Goal: Entertainment & Leisure: Consume media (video, audio)

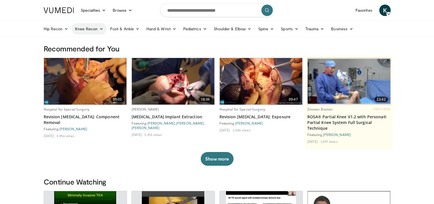
click at [86, 26] on link "Knee Recon" at bounding box center [89, 28] width 35 height 11
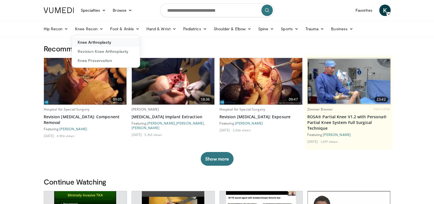
click at [105, 43] on link "Knee Arthroplasty" at bounding box center [106, 42] width 68 height 9
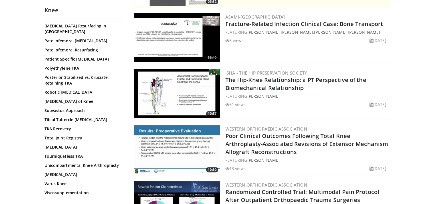
scroll to position [406, 0]
click at [61, 171] on link "Valgus Knee" at bounding box center [82, 174] width 77 height 6
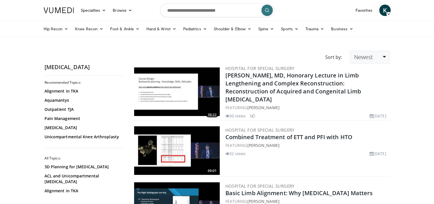
click at [383, 58] on link "Newest" at bounding box center [369, 57] width 39 height 13
click at [365, 98] on link "Views" at bounding box center [372, 98] width 45 height 9
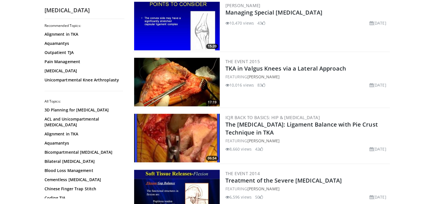
scroll to position [400, 0]
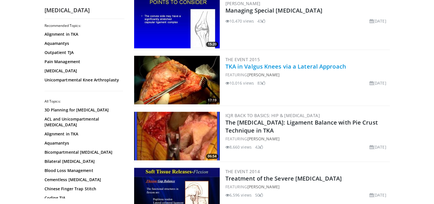
click at [257, 66] on link "TKA in Valgus Knees via a Lateral Approach" at bounding box center [285, 66] width 121 height 8
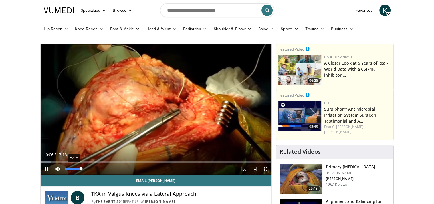
click at [74, 167] on div "54%" at bounding box center [73, 168] width 20 height 11
click at [69, 168] on div "26%" at bounding box center [73, 168] width 16 height 2
click at [70, 167] on div "Volume Level" at bounding box center [67, 168] width 5 height 2
click at [266, 169] on span "Video Player" at bounding box center [265, 168] width 11 height 11
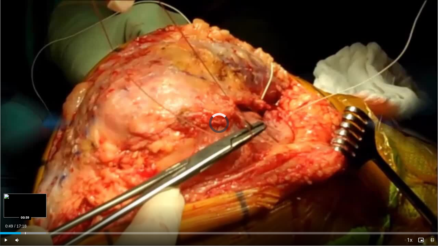
click at [25, 203] on div "Progress Bar" at bounding box center [25, 233] width 1 height 2
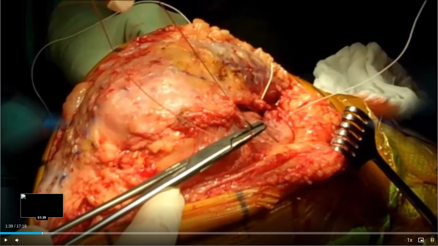
click at [42, 203] on div "Progress Bar" at bounding box center [42, 233] width 1 height 2
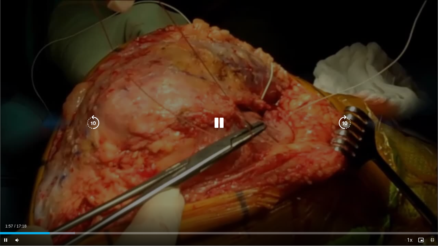
click at [221, 123] on icon "Video Player" at bounding box center [219, 123] width 16 height 16
click at [216, 124] on icon "Video Player" at bounding box center [219, 123] width 16 height 16
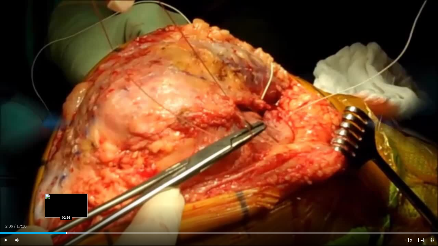
click at [66, 203] on div "Progress Bar" at bounding box center [66, 233] width 1 height 2
click at [72, 203] on div "Progress Bar" at bounding box center [72, 233] width 1 height 2
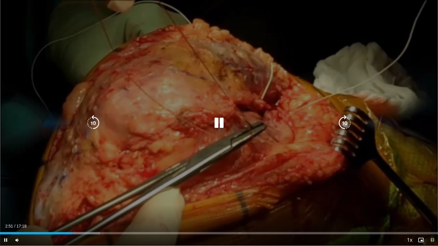
click at [0, 0] on div "Progress Bar" at bounding box center [0, 0] width 0 height 0
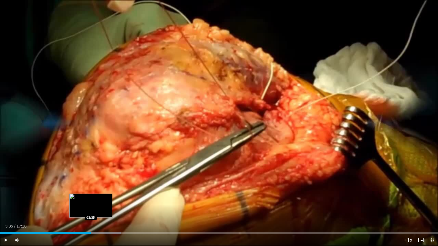
click at [91, 203] on div "Progress Bar" at bounding box center [91, 233] width 1 height 2
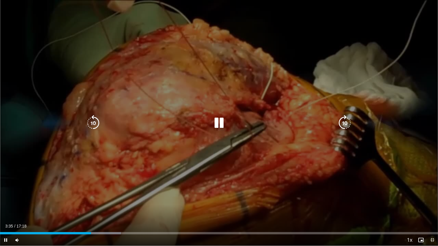
click at [164, 187] on div "10 seconds Tap to unmute" at bounding box center [219, 123] width 438 height 246
click at [217, 124] on icon "Video Player" at bounding box center [219, 123] width 16 height 16
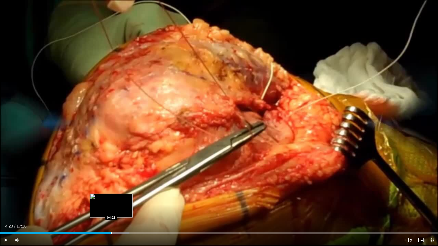
click at [111, 203] on div "Progress Bar" at bounding box center [111, 233] width 1 height 2
click at [118, 203] on div "Progress Bar" at bounding box center [118, 233] width 1 height 2
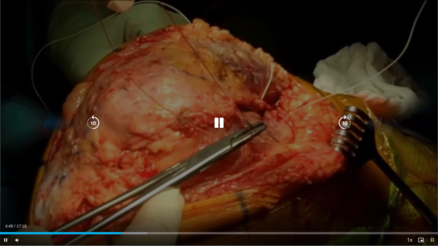
click at [220, 125] on icon "Video Player" at bounding box center [219, 123] width 16 height 16
click at [217, 123] on icon "Video Player" at bounding box center [219, 123] width 16 height 16
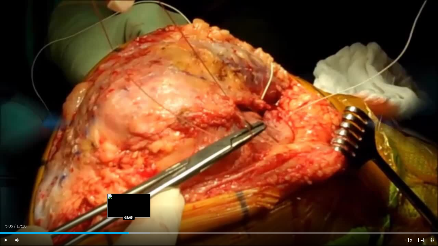
click at [129, 203] on div "Progress Bar" at bounding box center [129, 233] width 1 height 2
click at [136, 203] on div "Progress Bar" at bounding box center [136, 233] width 1 height 2
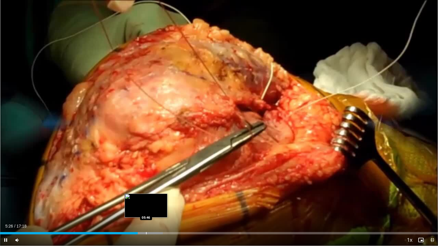
click at [146, 203] on div "Loaded : 37.16% 05:26 05:46" at bounding box center [219, 233] width 438 height 2
click at [155, 203] on div "Progress Bar" at bounding box center [155, 233] width 1 height 2
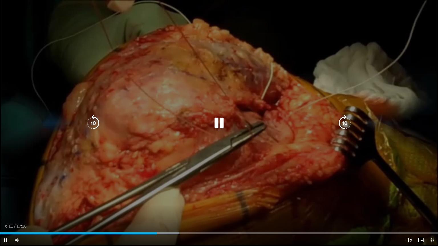
click at [142, 189] on div "10 seconds Tap to unmute" at bounding box center [219, 123] width 438 height 246
click at [164, 203] on div "10 seconds Tap to unmute" at bounding box center [219, 123] width 438 height 246
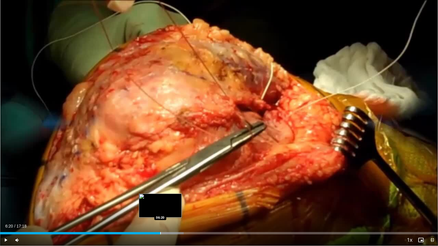
click at [160, 203] on div "Progress Bar" at bounding box center [160, 233] width 1 height 2
click at [160, 203] on video-js "**********" at bounding box center [219, 123] width 438 height 246
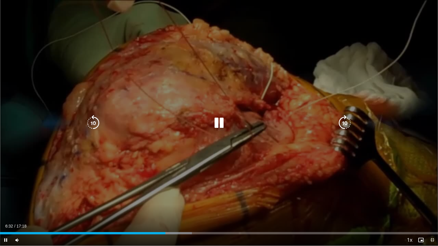
click at [180, 175] on div "10 seconds Tap to unmute" at bounding box center [219, 123] width 438 height 246
click at [204, 185] on div "10 seconds Tap to unmute" at bounding box center [219, 123] width 438 height 246
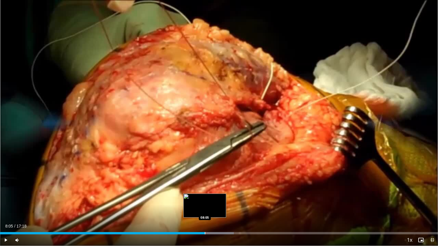
click at [205, 203] on div "Progress Bar" at bounding box center [205, 233] width 1 height 2
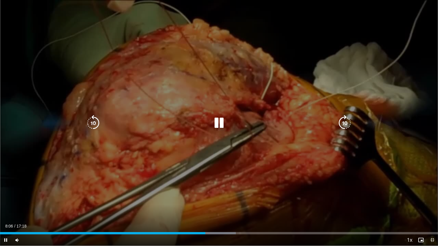
click at [235, 174] on div "10 seconds Tap to unmute" at bounding box center [219, 123] width 438 height 246
click at [219, 122] on icon "Video Player" at bounding box center [219, 123] width 16 height 16
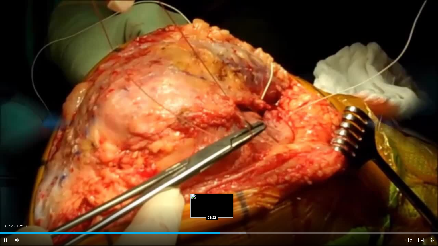
click at [212, 203] on div "Progress Bar" at bounding box center [212, 233] width 1 height 2
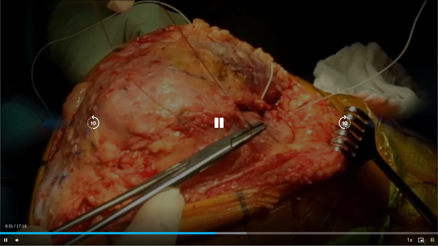
click at [220, 122] on icon "Video Player" at bounding box center [219, 123] width 16 height 16
click at [213, 188] on div "10 seconds Tap to unmute" at bounding box center [219, 123] width 438 height 246
click at [233, 147] on div "10 seconds Tap to unmute" at bounding box center [219, 123] width 438 height 246
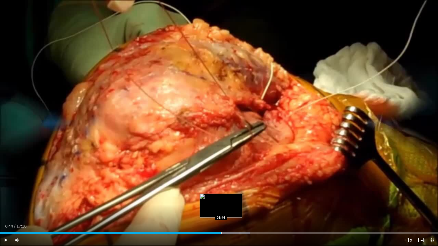
click at [221, 203] on div "Loaded : 57.17% 08:44 08:44" at bounding box center [219, 231] width 438 height 5
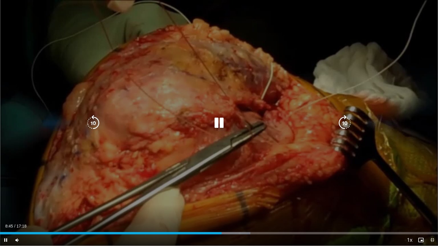
click at [223, 192] on div "10 seconds Tap to unmute" at bounding box center [219, 123] width 438 height 246
click at [224, 171] on div "10 seconds Tap to unmute" at bounding box center [219, 123] width 438 height 246
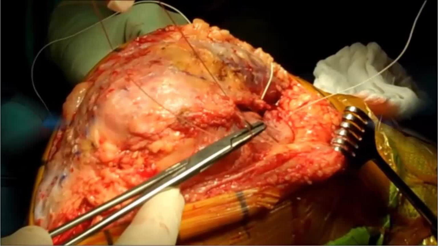
click at [224, 171] on div "10 seconds Tap to unmute" at bounding box center [219, 123] width 438 height 246
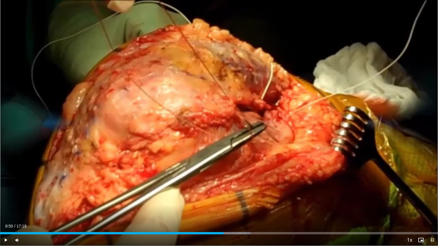
click at [224, 171] on div "10 seconds Tap to unmute" at bounding box center [219, 123] width 438 height 246
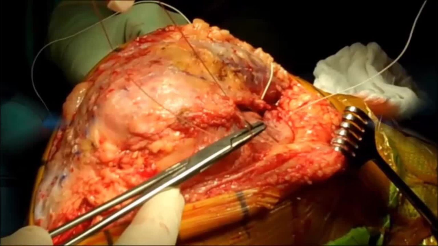
click at [224, 171] on div "10 seconds Tap to unmute" at bounding box center [219, 123] width 438 height 246
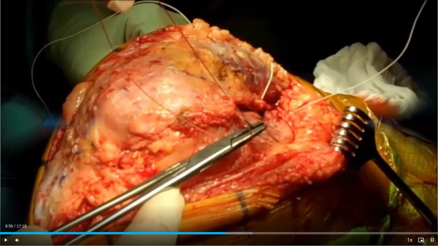
click at [224, 171] on div "10 seconds Tap to unmute" at bounding box center [219, 123] width 438 height 246
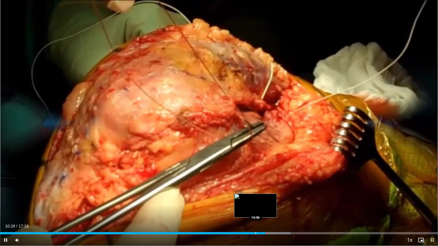
click at [256, 203] on div "Progress Bar" at bounding box center [256, 233] width 1 height 2
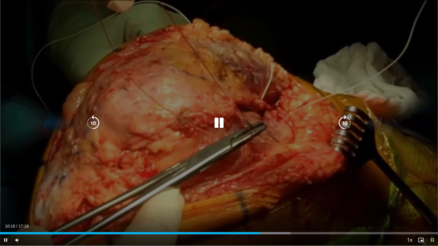
click at [296, 114] on div "10 seconds Tap to unmute" at bounding box center [219, 123] width 438 height 246
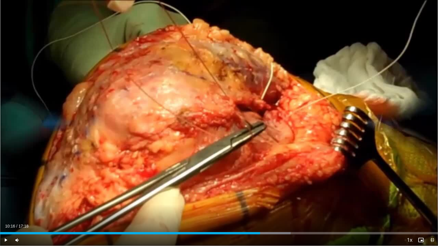
click at [296, 114] on div "10 seconds Tap to unmute" at bounding box center [219, 123] width 438 height 246
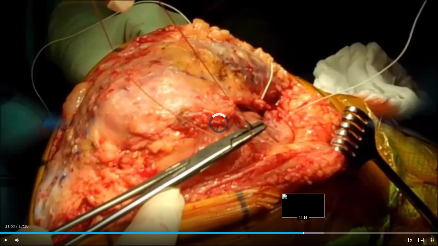
click at [303, 203] on div "Loaded : 73.99% 11:46 11:59" at bounding box center [219, 231] width 438 height 5
click at [313, 203] on div "Loaded : 75.28% 12:22 12:22" at bounding box center [219, 231] width 438 height 5
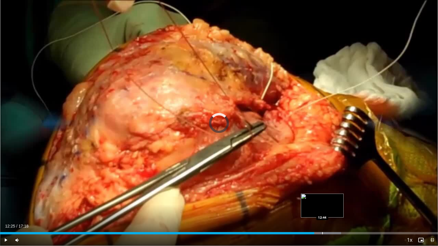
click at [322, 203] on div "Loaded : 77.84% 12:25 12:44" at bounding box center [219, 231] width 438 height 5
click at [329, 203] on div "Loaded : 79.76% 12:45 13:01" at bounding box center [219, 231] width 438 height 5
click at [340, 203] on div "Loaded : 81.95% 13:10 13:26" at bounding box center [219, 231] width 438 height 5
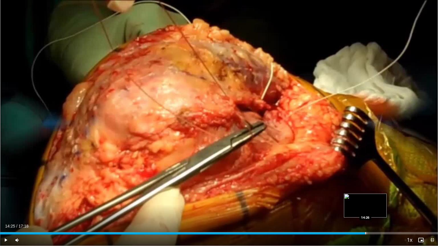
click at [365, 203] on div "Loaded : 83.85% 14:25 14:26" at bounding box center [219, 231] width 438 height 5
click at [377, 203] on div "Progress Bar" at bounding box center [377, 233] width 1 height 2
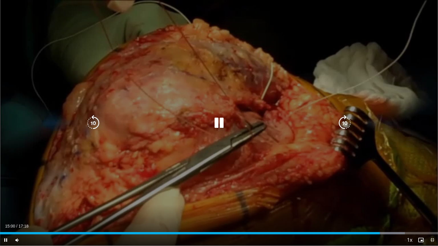
click at [358, 191] on div "10 seconds Tap to unmute" at bounding box center [219, 123] width 438 height 246
click at [217, 121] on icon "Video Player" at bounding box center [219, 123] width 16 height 16
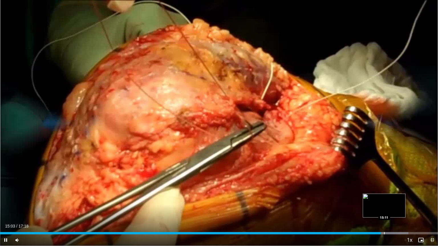
click at [384, 203] on div "Progress Bar" at bounding box center [384, 233] width 1 height 2
click at [388, 203] on div "Progress Bar" at bounding box center [388, 233] width 1 height 2
click at [392, 203] on div "Progress Bar" at bounding box center [392, 233] width 1 height 2
click at [399, 203] on div "Progress Bar" at bounding box center [399, 233] width 1 height 2
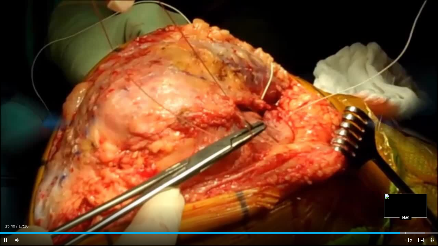
click at [405, 203] on video-js "**********" at bounding box center [219, 123] width 438 height 246
click at [406, 203] on div "Progress Bar" at bounding box center [406, 233] width 1 height 2
click at [412, 203] on div "Progress Bar" at bounding box center [412, 233] width 1 height 2
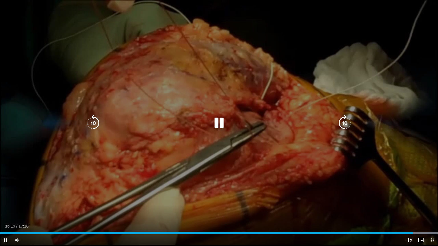
click at [376, 203] on div "10 seconds Tap to unmute" at bounding box center [219, 123] width 438 height 246
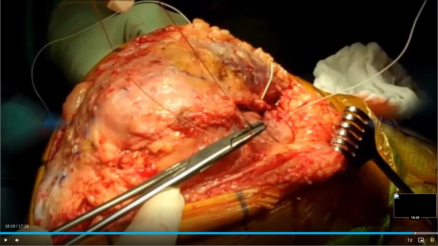
click at [415, 203] on div "Progress Bar" at bounding box center [415, 233] width 1 height 2
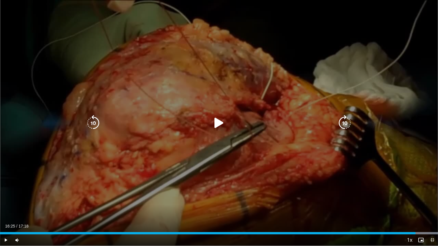
click at [377, 203] on div "10 seconds Tap to unmute" at bounding box center [219, 123] width 438 height 246
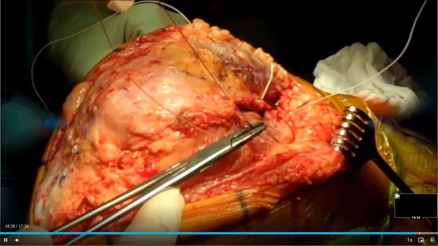
click at [419, 203] on div "Progress Bar" at bounding box center [419, 233] width 1 height 2
click at [423, 203] on div "Progress Bar" at bounding box center [423, 233] width 1 height 2
click at [426, 203] on div "Progress Bar" at bounding box center [426, 233] width 1 height 2
click at [432, 203] on div "Progress Bar" at bounding box center [432, 233] width 1 height 2
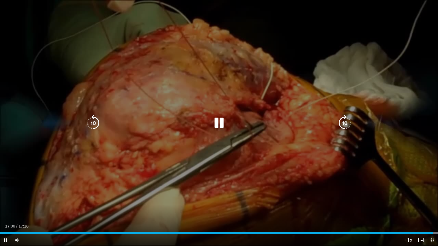
click at [400, 73] on div "10 seconds Tap to unmute" at bounding box center [219, 123] width 438 height 246
